Goal: Find specific page/section: Find specific page/section

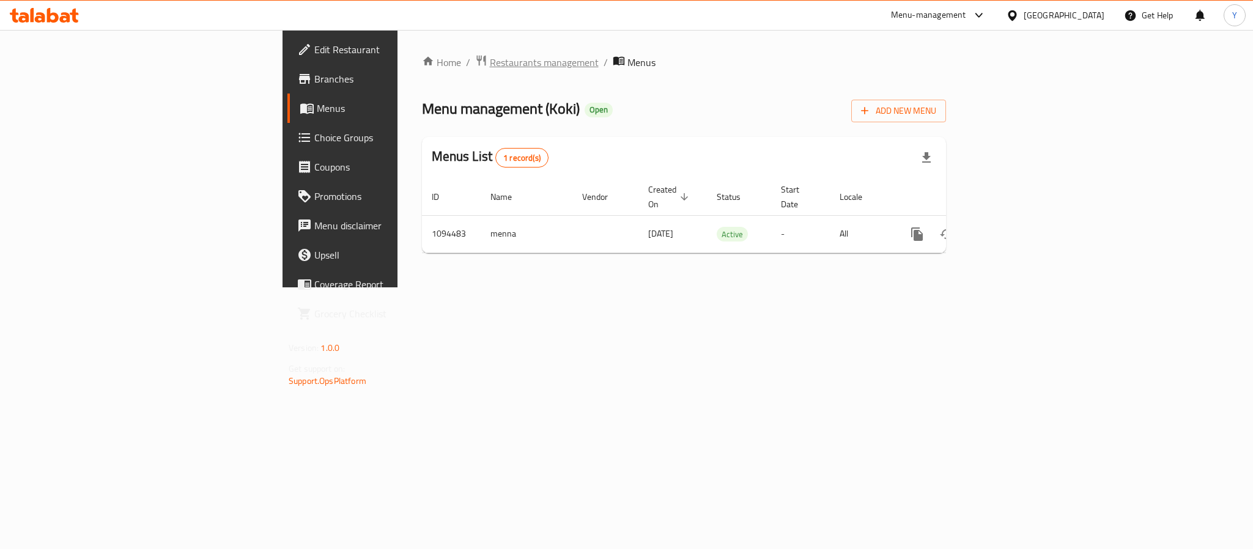
click at [490, 55] on span "Restaurants management" at bounding box center [544, 62] width 109 height 15
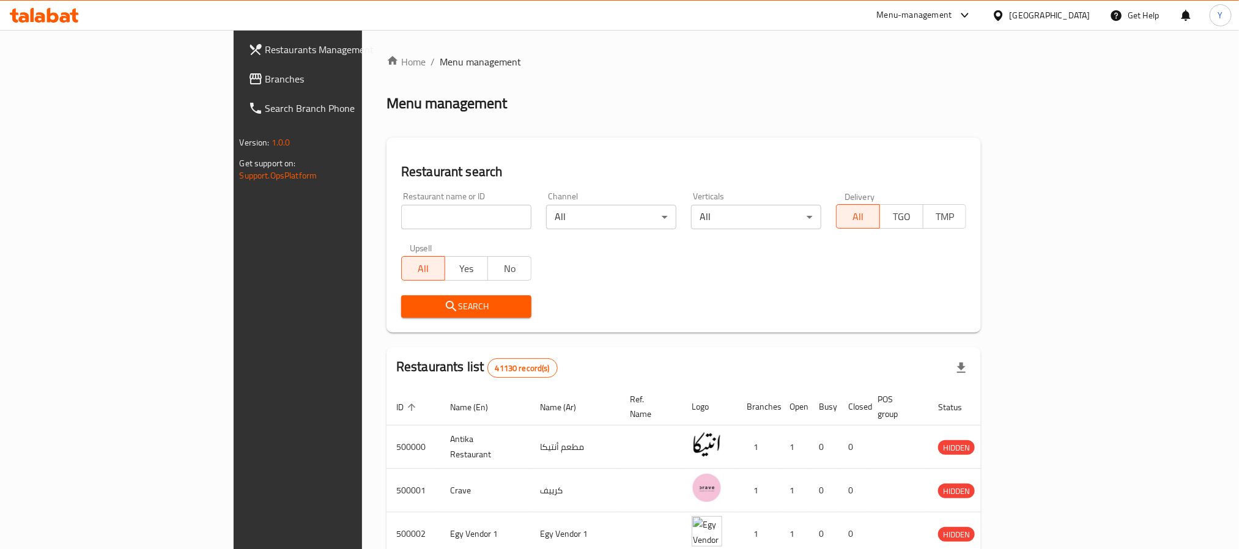
click at [401, 217] on input "search" at bounding box center [466, 217] width 130 height 24
paste input "Temry"
click button "Search" at bounding box center [466, 306] width 130 height 23
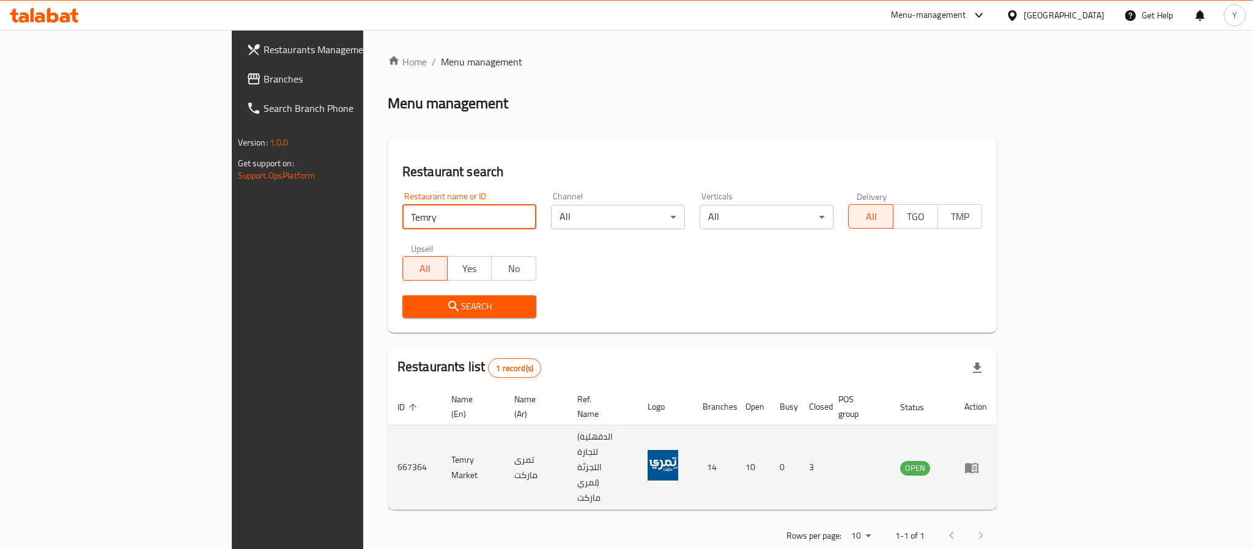
click at [442, 432] on td "Temry Market" at bounding box center [473, 468] width 63 height 84
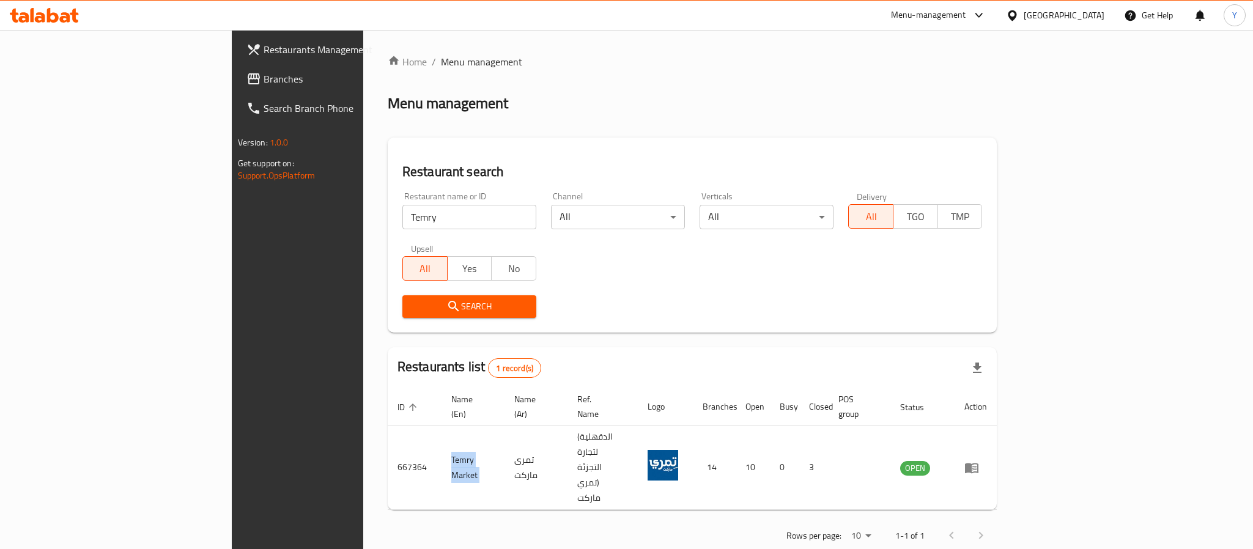
copy td "Temry Market"
click at [403, 202] on div "Restaurant name or ID Temry Restaurant name or ID" at bounding box center [470, 210] width 134 height 37
click at [403, 211] on input "Temry" at bounding box center [470, 217] width 134 height 24
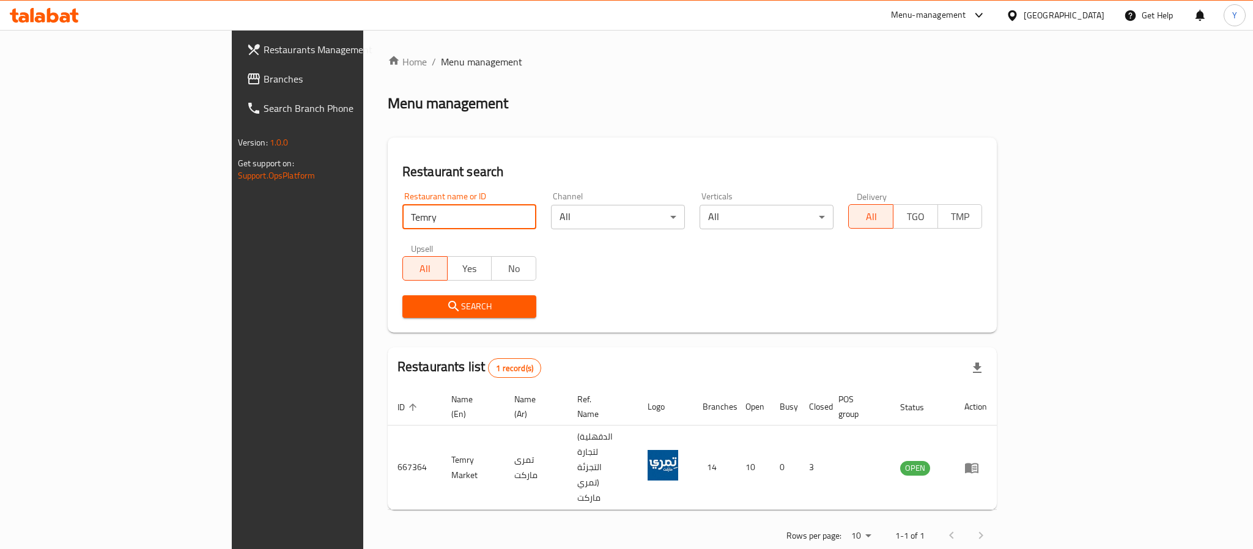
click at [403, 211] on input "Temry" at bounding box center [470, 217] width 134 height 24
paste input "666792"
type input "666792"
click button "Search" at bounding box center [470, 306] width 134 height 23
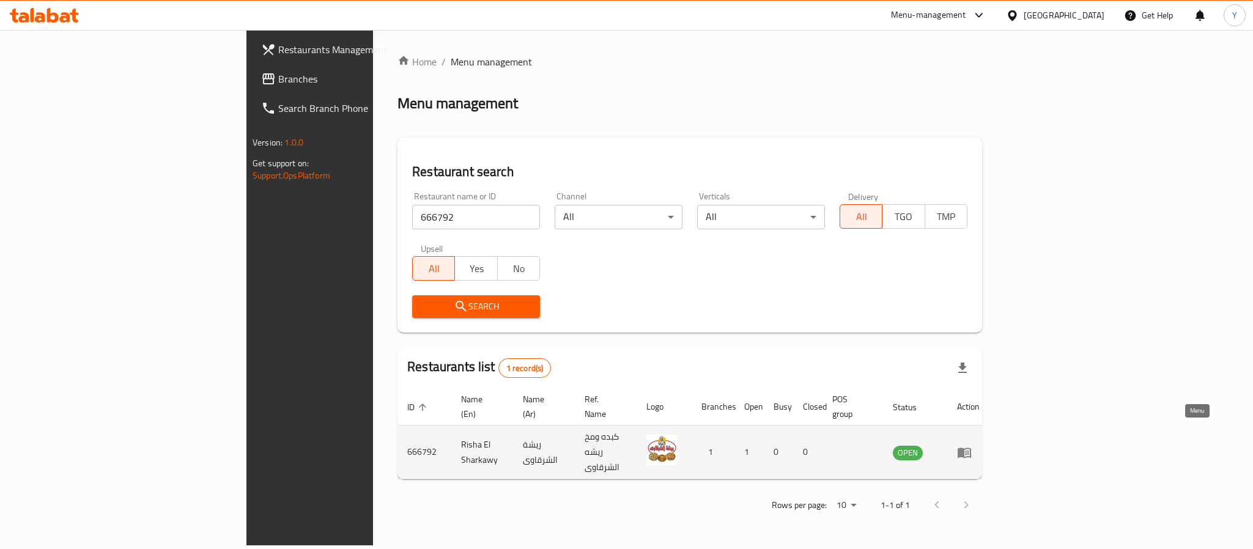
click at [972, 445] on icon "enhanced table" at bounding box center [964, 452] width 15 height 15
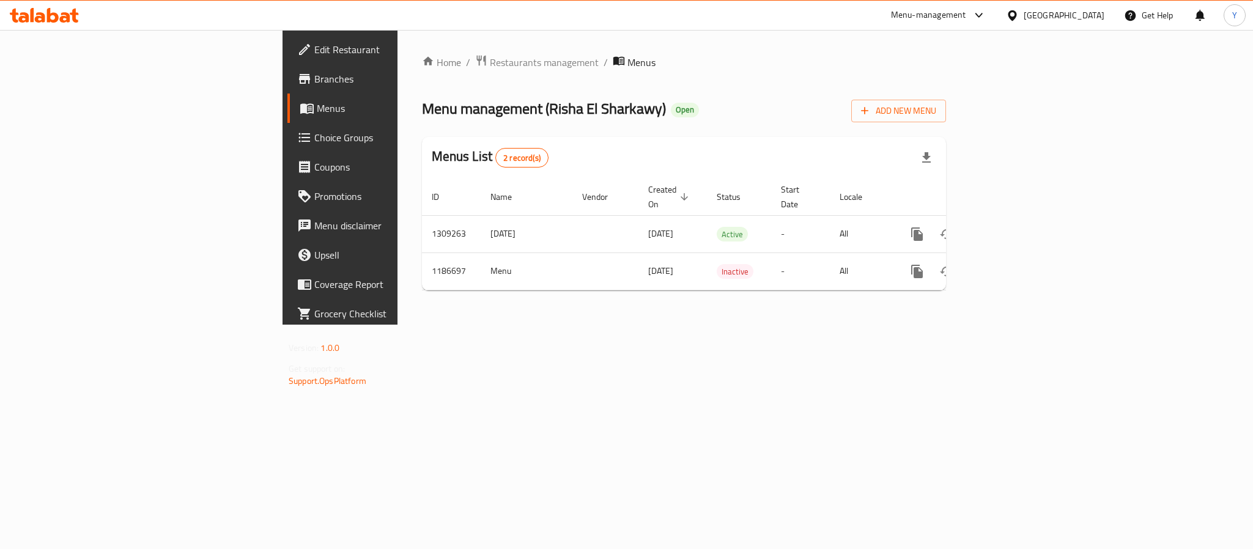
click at [314, 72] on span "Branches" at bounding box center [398, 79] width 168 height 15
